Goal: Transaction & Acquisition: Obtain resource

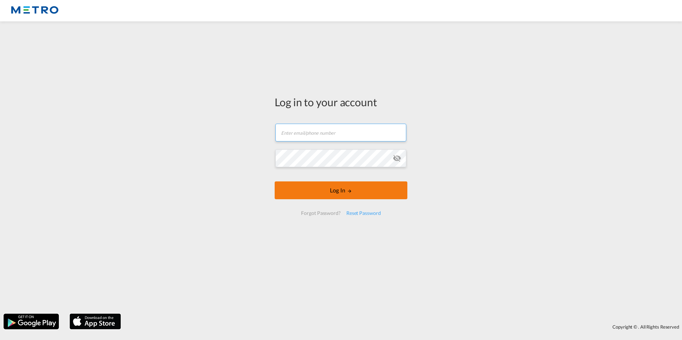
type input "[PERSON_NAME][EMAIL_ADDRESS][PERSON_NAME][DOMAIN_NAME]"
click at [354, 183] on button "Log In" at bounding box center [341, 191] width 133 height 18
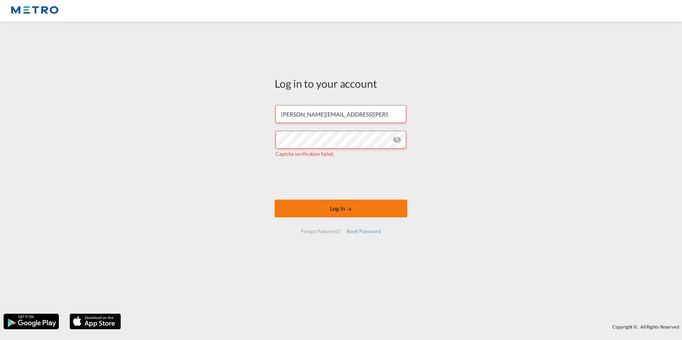
click at [368, 212] on button "Log In" at bounding box center [341, 209] width 133 height 18
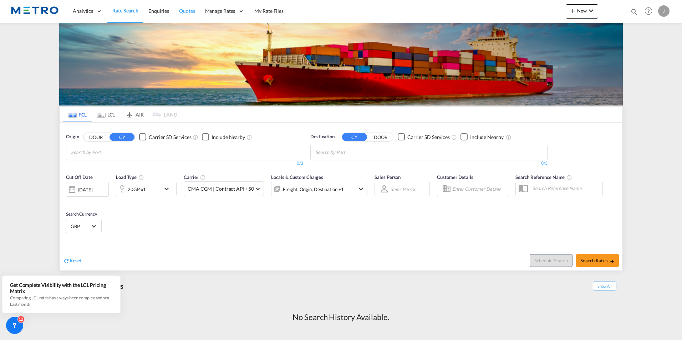
click at [187, 13] on span "Quotes" at bounding box center [187, 11] width 16 height 6
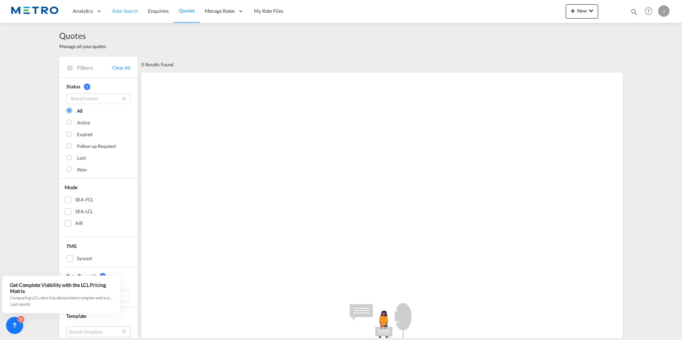
click at [126, 10] on span "Rate Search" at bounding box center [125, 11] width 26 height 6
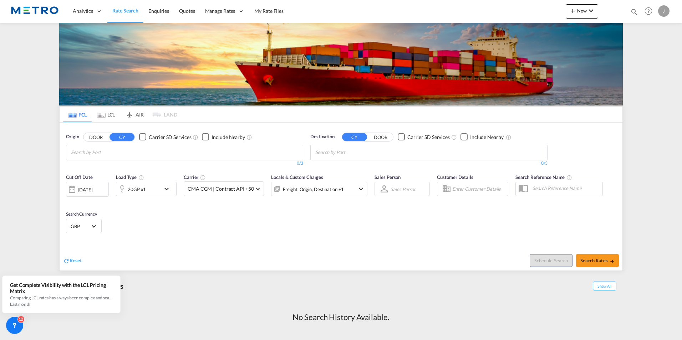
click at [112, 116] on md-tab-item "LCL" at bounding box center [106, 115] width 29 height 16
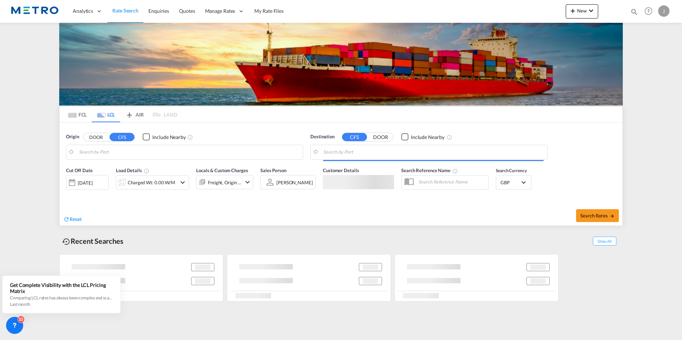
type input "GB-EX2, [GEOGRAPHIC_DATA]"
type input "[GEOGRAPHIC_DATA], [GEOGRAPHIC_DATA]"
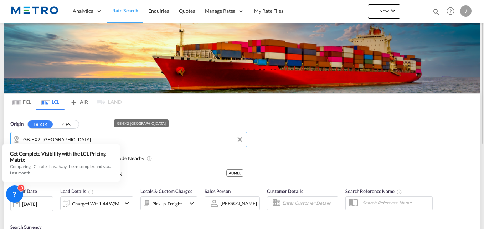
click at [187, 140] on input "GB-EX2, [GEOGRAPHIC_DATA]" at bounding box center [133, 139] width 220 height 11
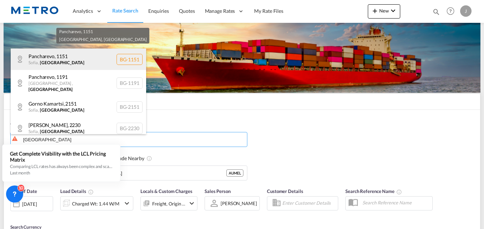
click at [50, 60] on div "Pancharevo , 1151 [GEOGRAPHIC_DATA] , [GEOGRAPHIC_DATA] BG-1151" at bounding box center [79, 59] width 136 height 21
type input "BG-1151, Pancharevo, [GEOGRAPHIC_DATA]"
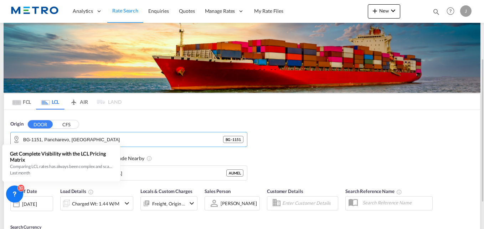
scroll to position [36, 0]
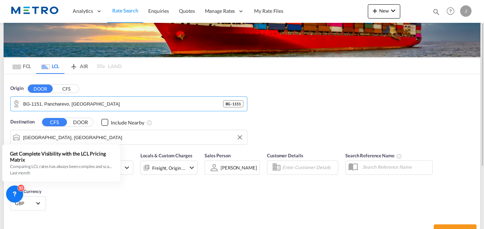
click at [77, 135] on input "[GEOGRAPHIC_DATA], [GEOGRAPHIC_DATA]" at bounding box center [133, 137] width 220 height 11
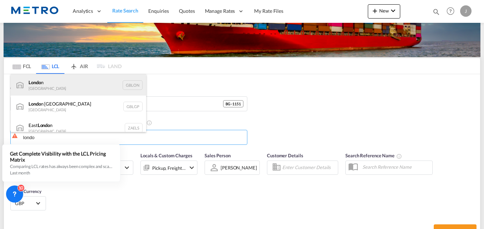
click at [70, 88] on div "Londo n [GEOGRAPHIC_DATA] [GEOGRAPHIC_DATA]" at bounding box center [79, 84] width 136 height 21
type input "[GEOGRAPHIC_DATA], [GEOGRAPHIC_DATA]"
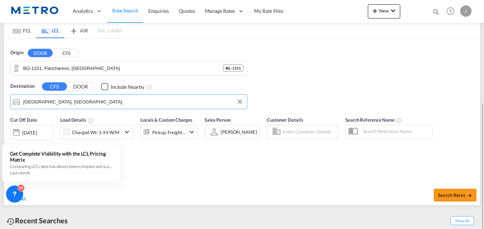
scroll to position [107, 0]
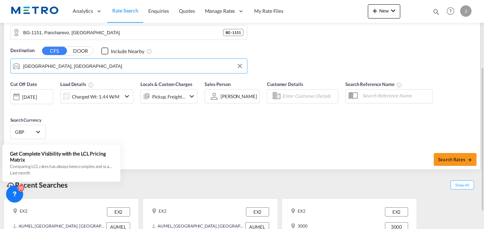
click at [20, 97] on div at bounding box center [16, 97] width 11 height 14
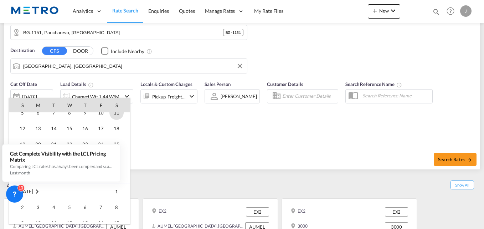
scroll to position [36, 0]
click at [42, 131] on span "20" at bounding box center [38, 132] width 14 height 14
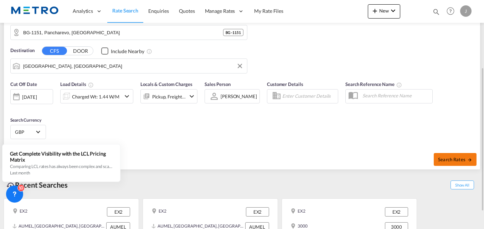
click at [459, 161] on span "Search Rates" at bounding box center [455, 160] width 34 height 6
type input "1151 to GBLON / [DATE]"
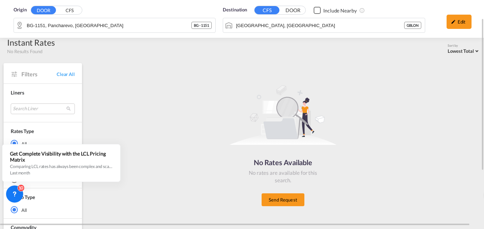
scroll to position [29, 0]
